Goal: Navigation & Orientation: Find specific page/section

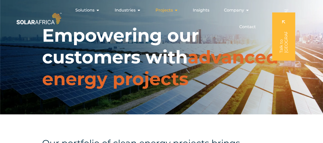
click at [176, 10] on icon "Menu" at bounding box center [176, 10] width 4 height 4
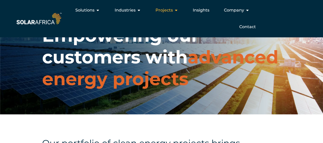
click at [177, 9] on icon "Menu" at bounding box center [176, 10] width 4 height 4
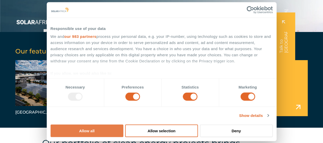
click at [123, 124] on button "Allow all" at bounding box center [87, 130] width 73 height 13
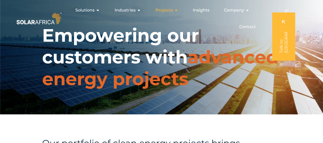
click at [172, 10] on span "Projects" at bounding box center [163, 10] width 17 height 6
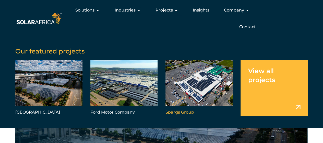
scroll to position [102, 0]
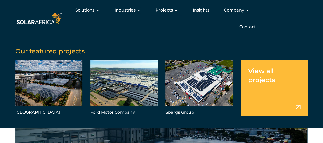
click at [262, 75] on link "Menu" at bounding box center [274, 88] width 67 height 56
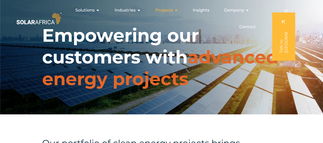
click at [172, 11] on span "Projects" at bounding box center [163, 10] width 17 height 6
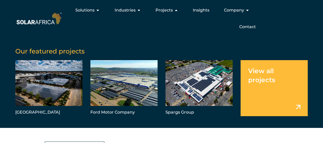
scroll to position [179, 0]
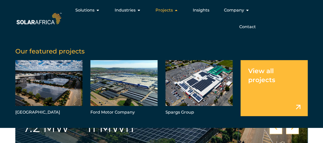
click at [176, 11] on icon "Menu" at bounding box center [176, 10] width 4 height 4
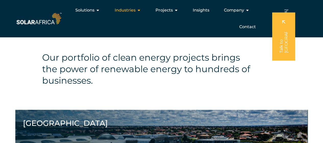
scroll to position [77, 0]
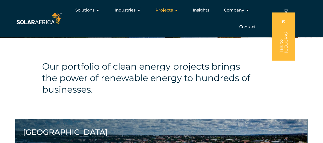
click at [172, 10] on span "Projects" at bounding box center [163, 10] width 17 height 6
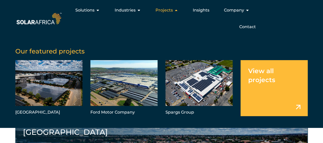
click at [176, 10] on icon "Menu" at bounding box center [176, 10] width 4 height 4
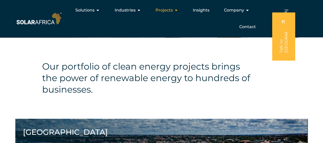
click at [176, 10] on icon "Menu" at bounding box center [176, 10] width 4 height 4
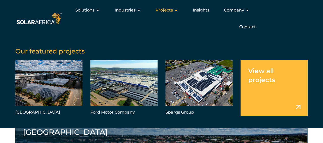
click at [175, 11] on icon "Menu" at bounding box center [176, 10] width 4 height 4
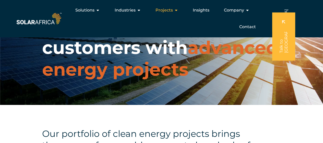
scroll to position [0, 0]
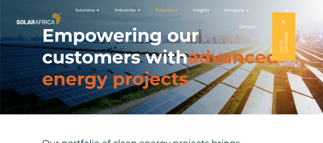
click at [160, 11] on span "Projects" at bounding box center [163, 10] width 17 height 6
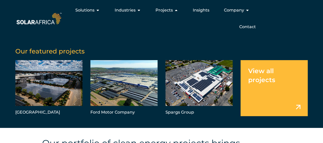
click at [273, 69] on link "Menu" at bounding box center [274, 88] width 67 height 56
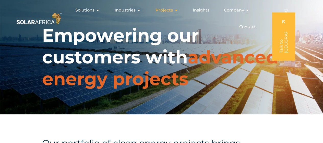
click at [175, 9] on icon "Menu" at bounding box center [176, 10] width 4 height 4
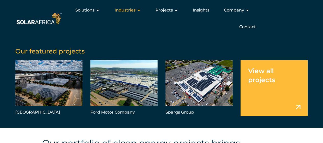
click at [140, 11] on icon "Menu" at bounding box center [139, 10] width 4 height 4
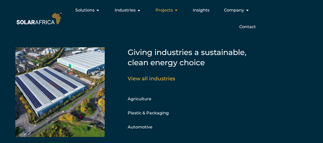
click at [168, 8] on span "Projects" at bounding box center [163, 10] width 17 height 6
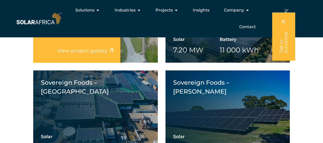
scroll to position [1073, 0]
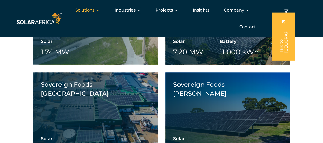
click at [83, 11] on span "Solutions" at bounding box center [84, 10] width 19 height 6
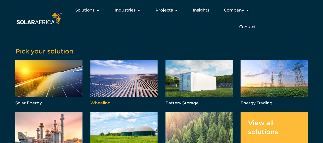
click at [100, 103] on link "Menu" at bounding box center [123, 83] width 67 height 47
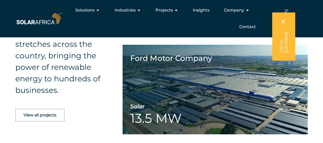
scroll to position [741, 0]
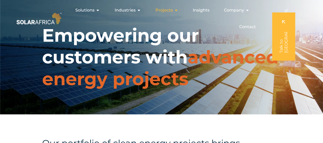
click at [168, 14] on div "Projects Close Projects Open Projects" at bounding box center [166, 10] width 31 height 10
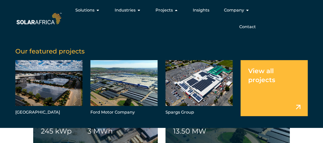
scroll to position [792, 0]
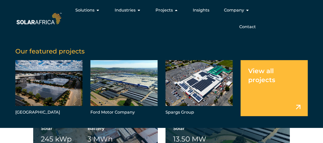
click at [272, 79] on link "Menu" at bounding box center [274, 88] width 67 height 56
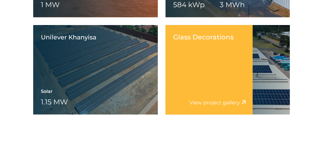
scroll to position [741, 0]
